Goal: Entertainment & Leisure: Consume media (video, audio)

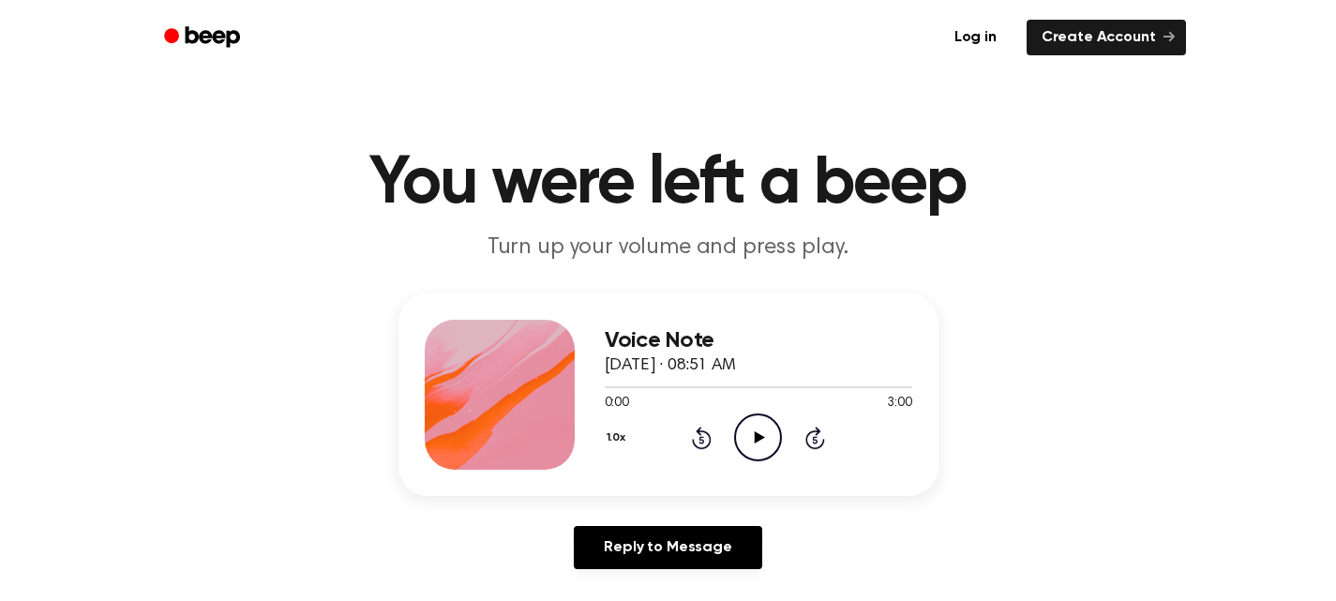
click at [734, 420] on icon "Play Audio" at bounding box center [758, 437] width 48 height 48
click at [770, 430] on icon "Pause Audio" at bounding box center [758, 437] width 48 height 48
